Goal: Find specific page/section: Find specific page/section

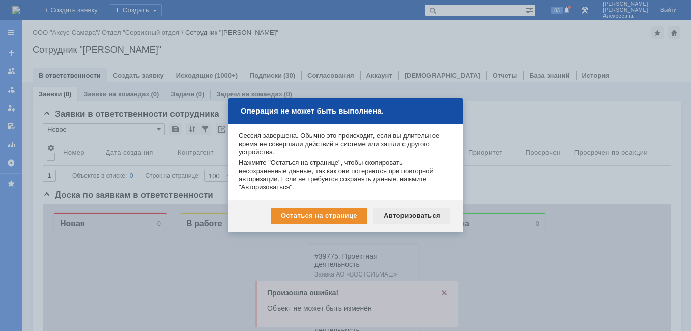
click at [413, 223] on div "Остаться на странице Авторизоваться" at bounding box center [346, 216] width 234 height 33
click at [411, 213] on div "Авторизоваться" at bounding box center [412, 216] width 77 height 16
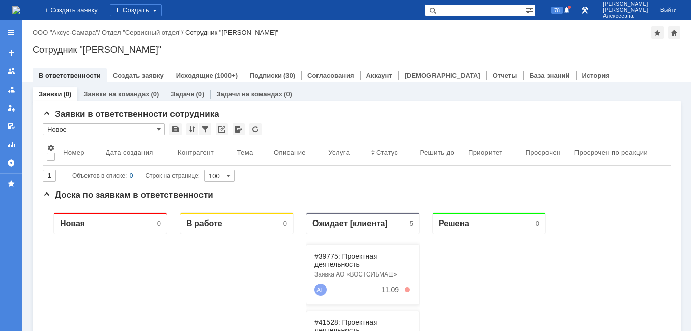
click at [483, 7] on input "text" at bounding box center [475, 10] width 100 height 12
type input "41677"
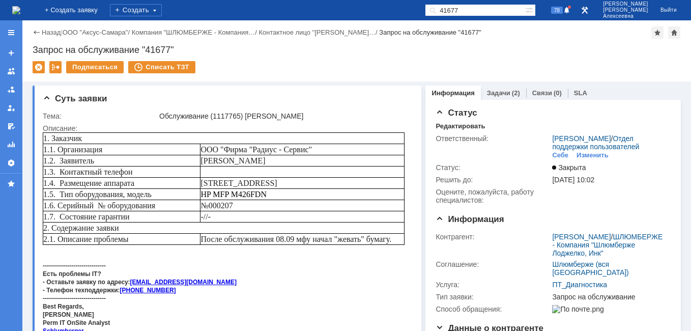
click at [20, 14] on img at bounding box center [16, 10] width 8 height 8
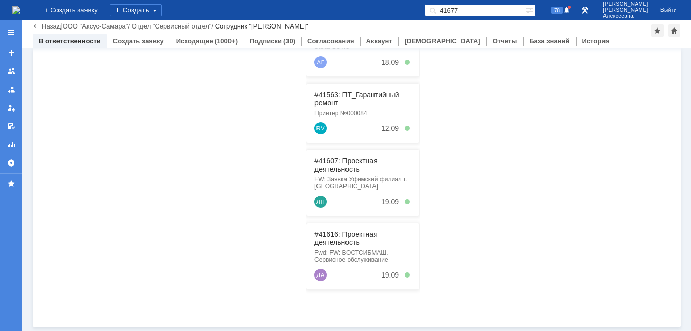
scroll to position [107, 0]
